Goal: Submit feedback/report problem: Submit feedback/report problem

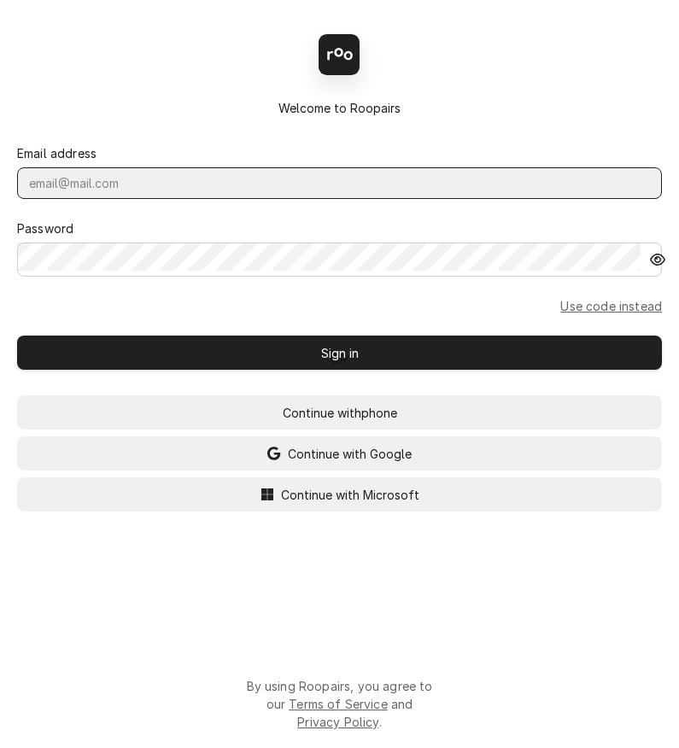
click at [177, 167] on input "Dynamic Content Wrapper" at bounding box center [339, 183] width 645 height 32
paste input "[PERSON_NAME][EMAIL_ADDRESS][DOMAIN_NAME]"
type input "[PERSON_NAME][EMAIL_ADDRESS][DOMAIN_NAME]"
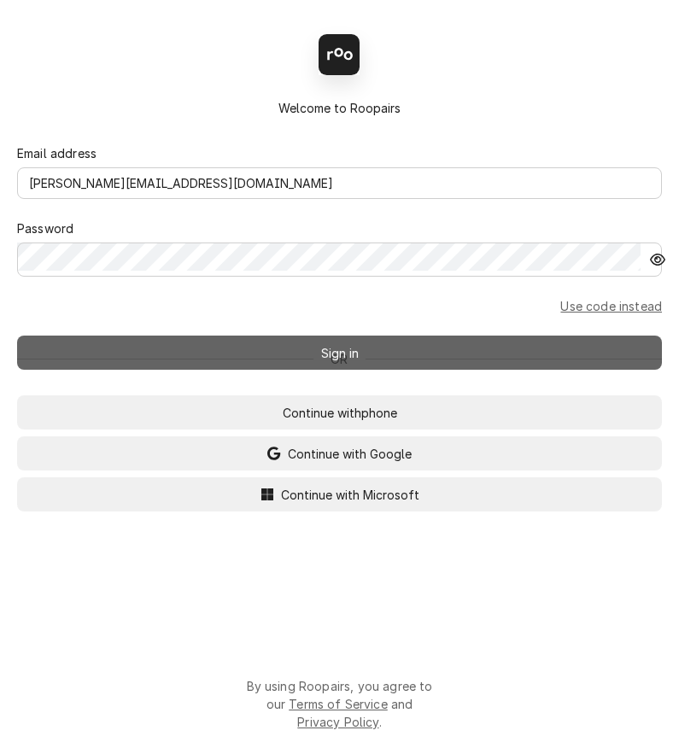
click at [193, 336] on button "Sign in" at bounding box center [339, 353] width 645 height 34
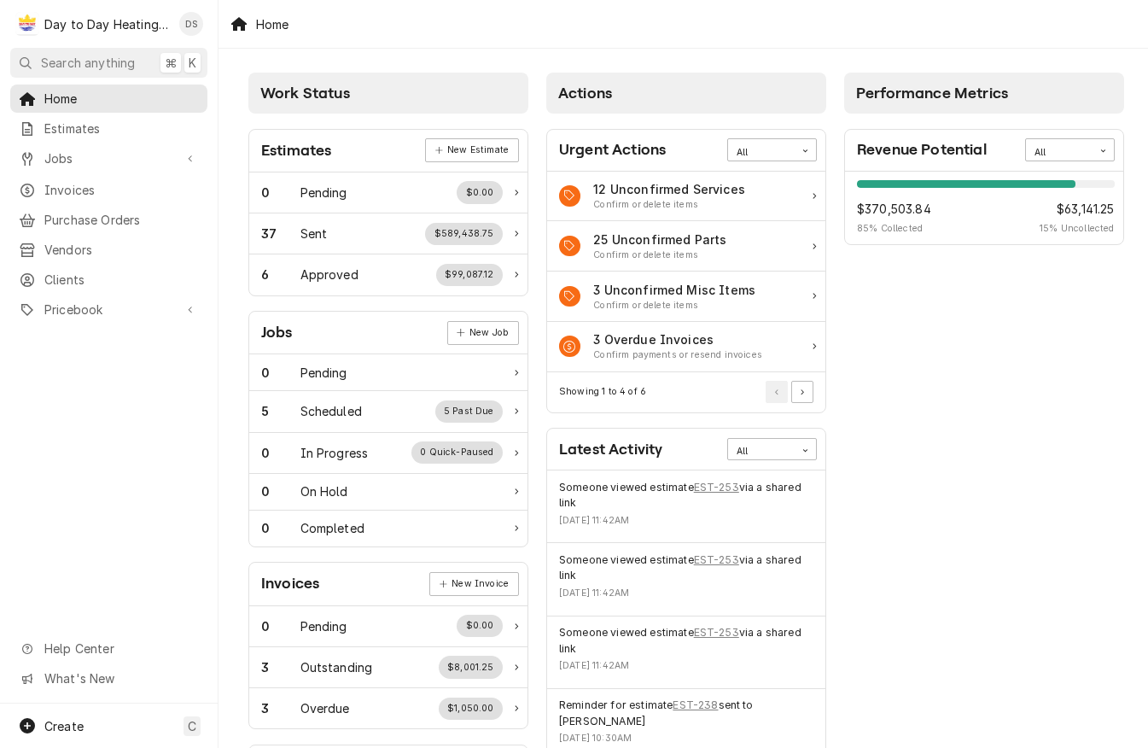
click at [139, 23] on div "D Day to Day Heating and Cooling" at bounding box center [92, 24] width 165 height 34
click at [179, 18] on div "David Silvestre's Avatar" at bounding box center [191, 24] width 24 height 24
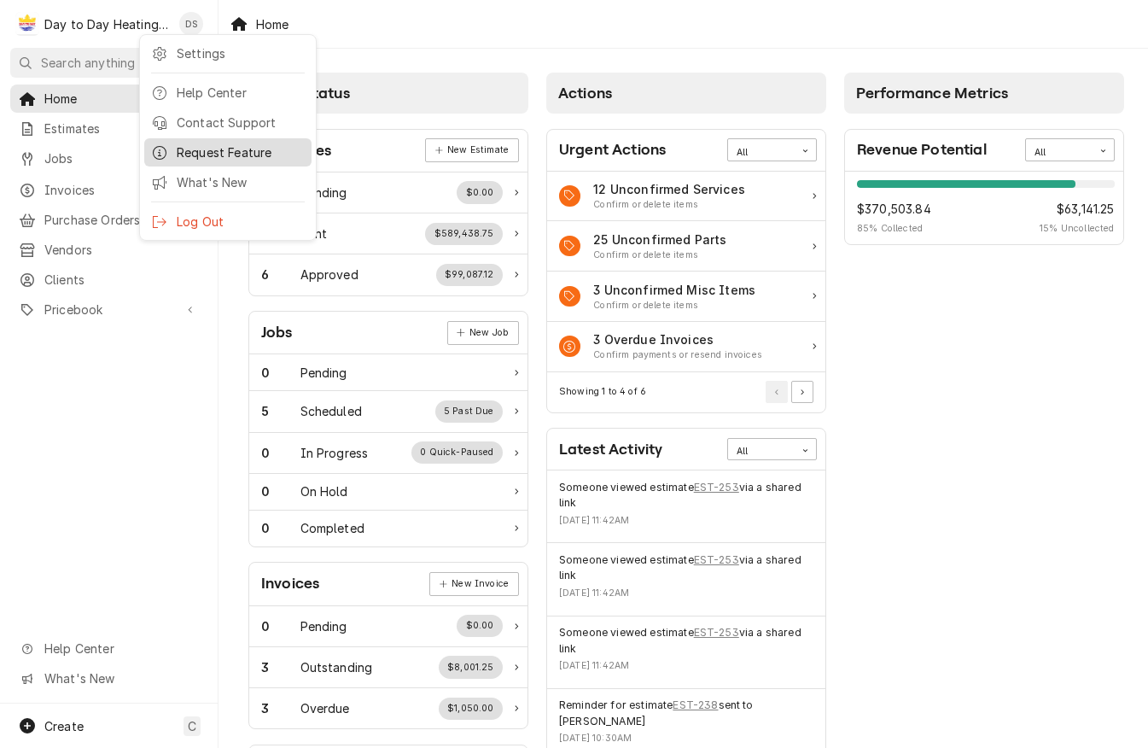
click at [254, 143] on div "Request Feature" at bounding box center [241, 152] width 128 height 18
